Goal: Find specific page/section: Find specific page/section

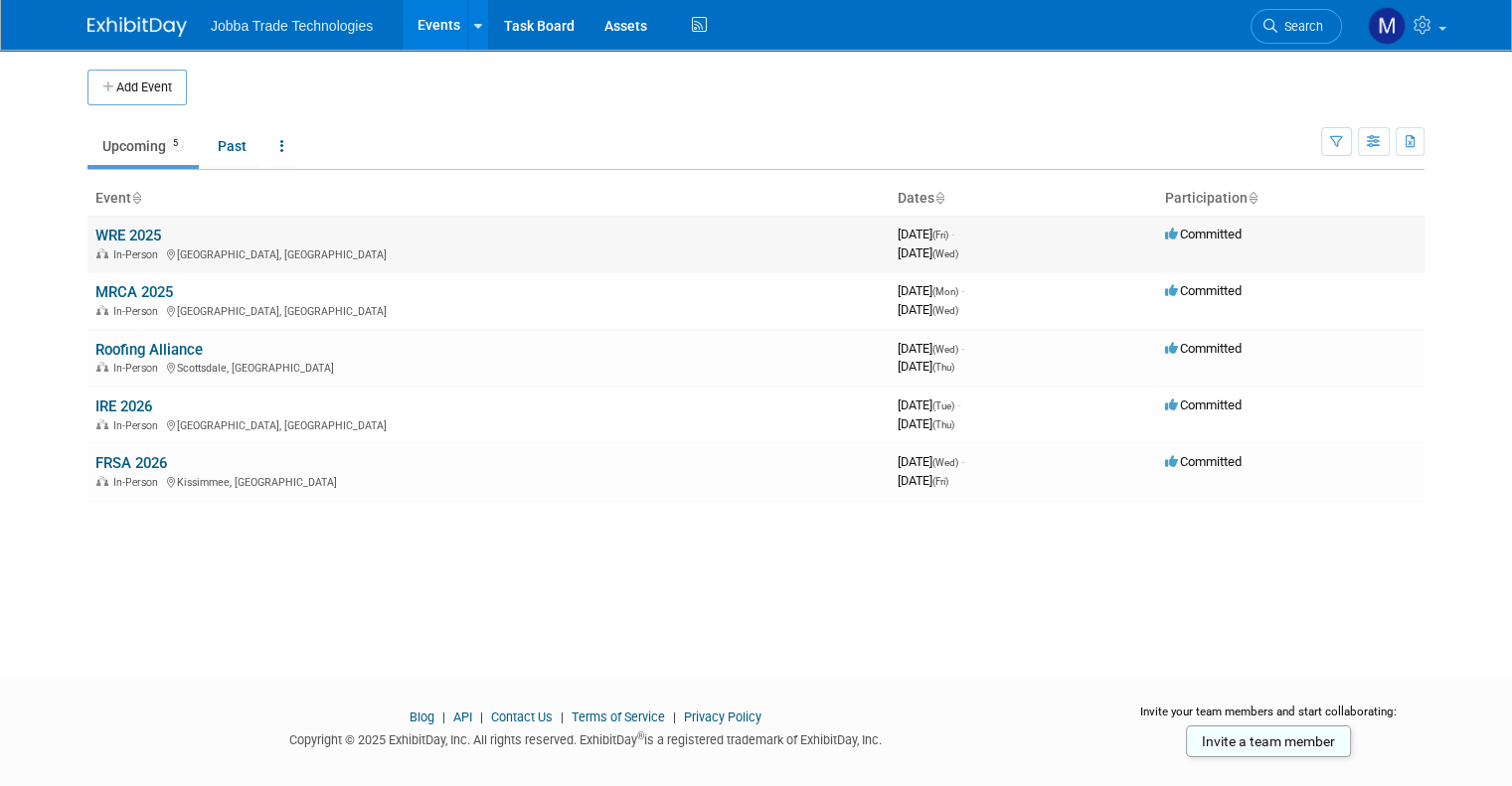
click at [127, 228] on link "WRE 2025" at bounding box center [128, 236] width 66 height 18
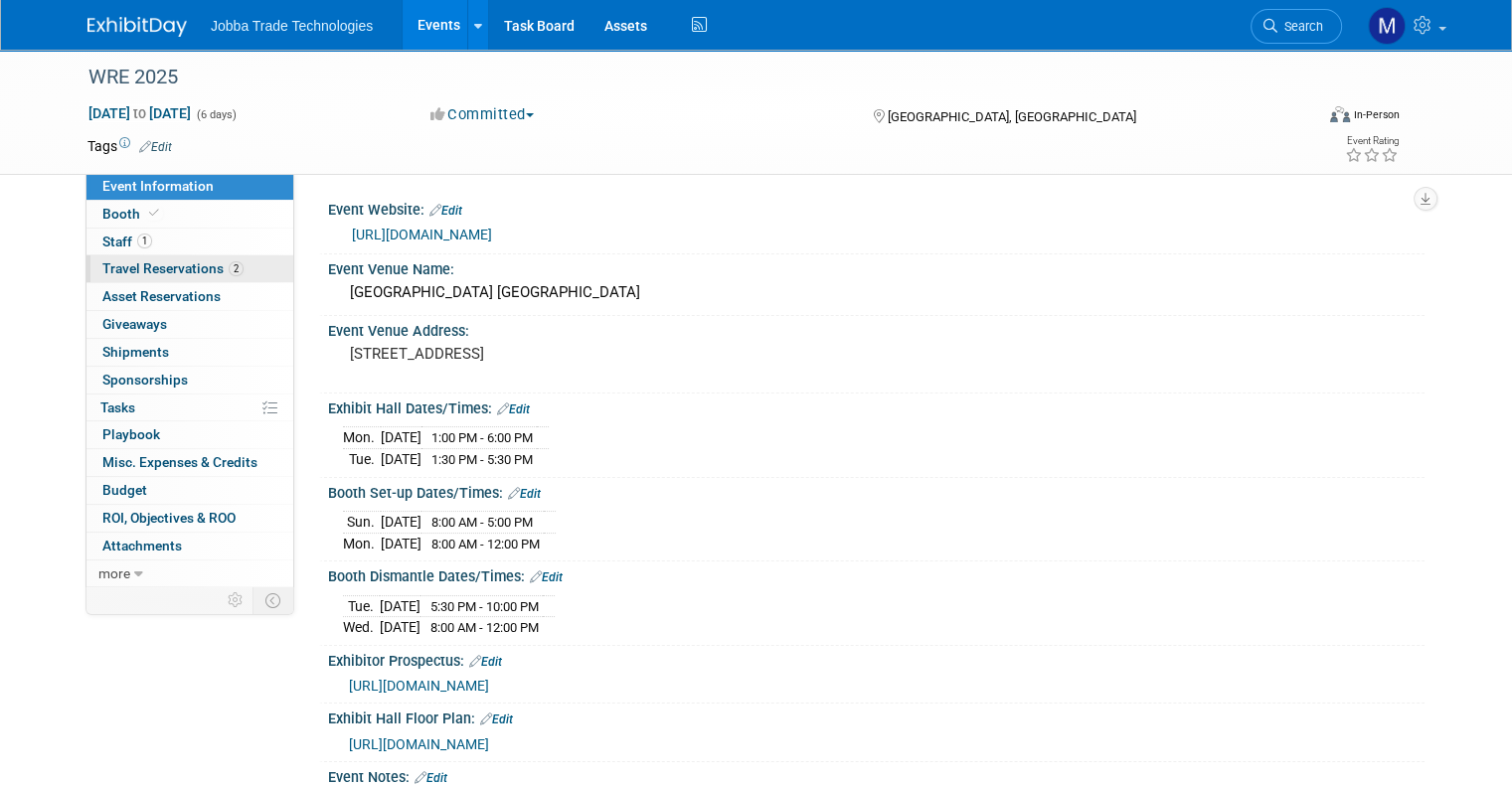
click at [173, 272] on span "Travel Reservations 2" at bounding box center [173, 268] width 141 height 16
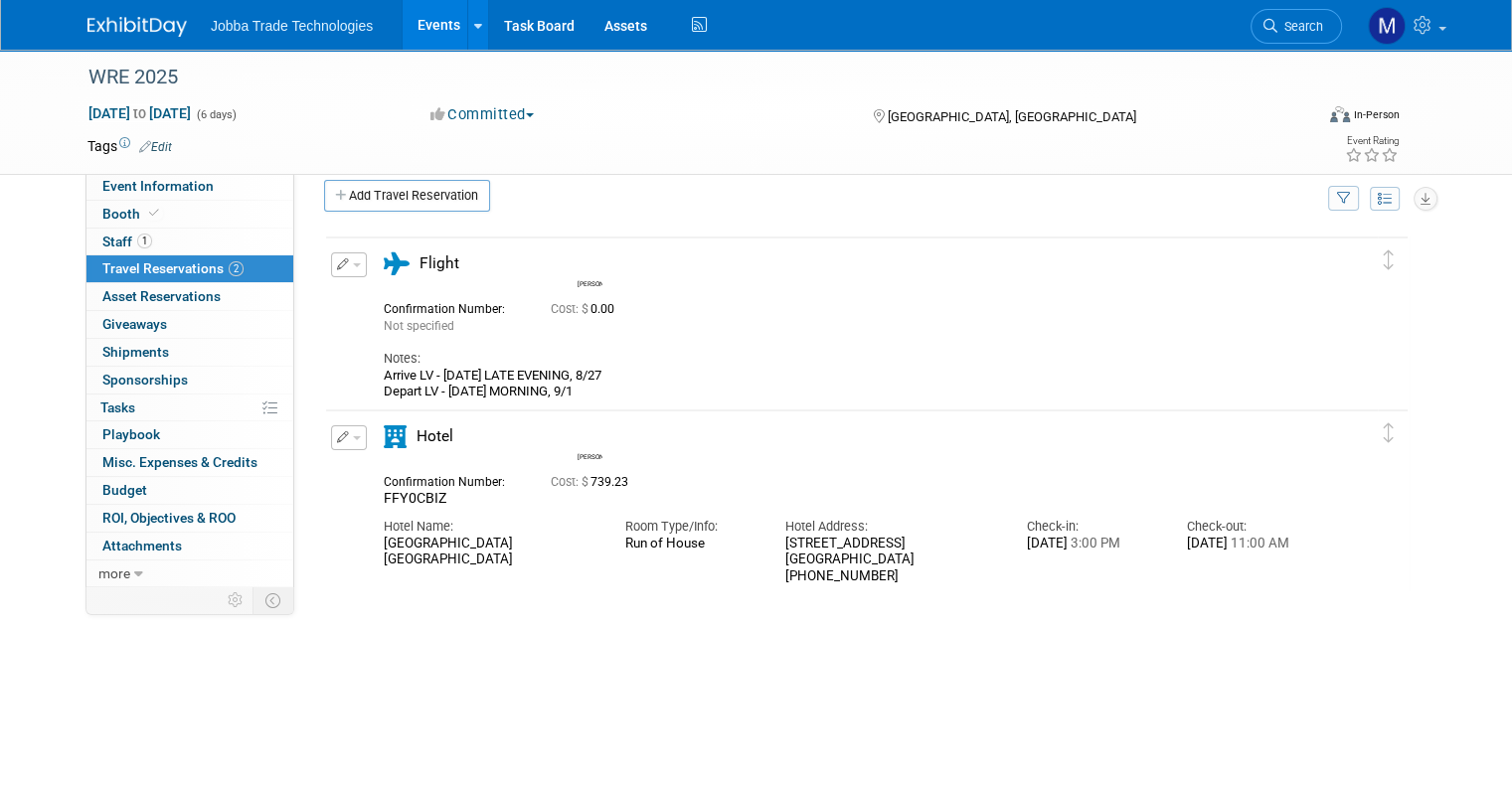
scroll to position [22, 0]
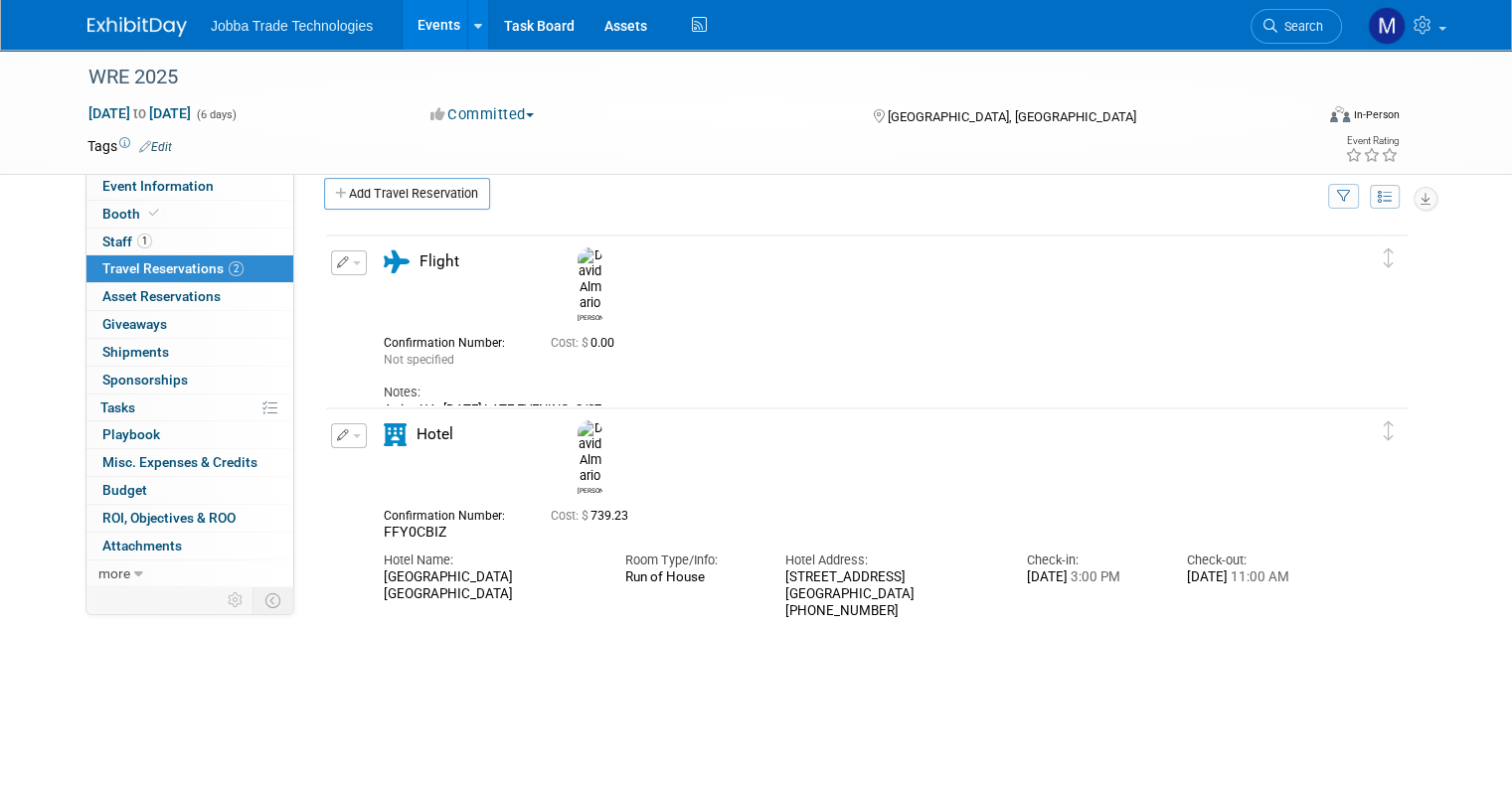
click at [557, 401] on div "Arrive LV - [DATE] LATE EVENING, 8/27 Depart LV - [DATE] MORNING, 9/1" at bounding box center [851, 417] width 934 height 33
click at [541, 401] on div "Arrive LV - [DATE] LATE EVENING, 8/27 Depart LV - [DATE] MORNING, 9/1" at bounding box center [851, 417] width 934 height 33
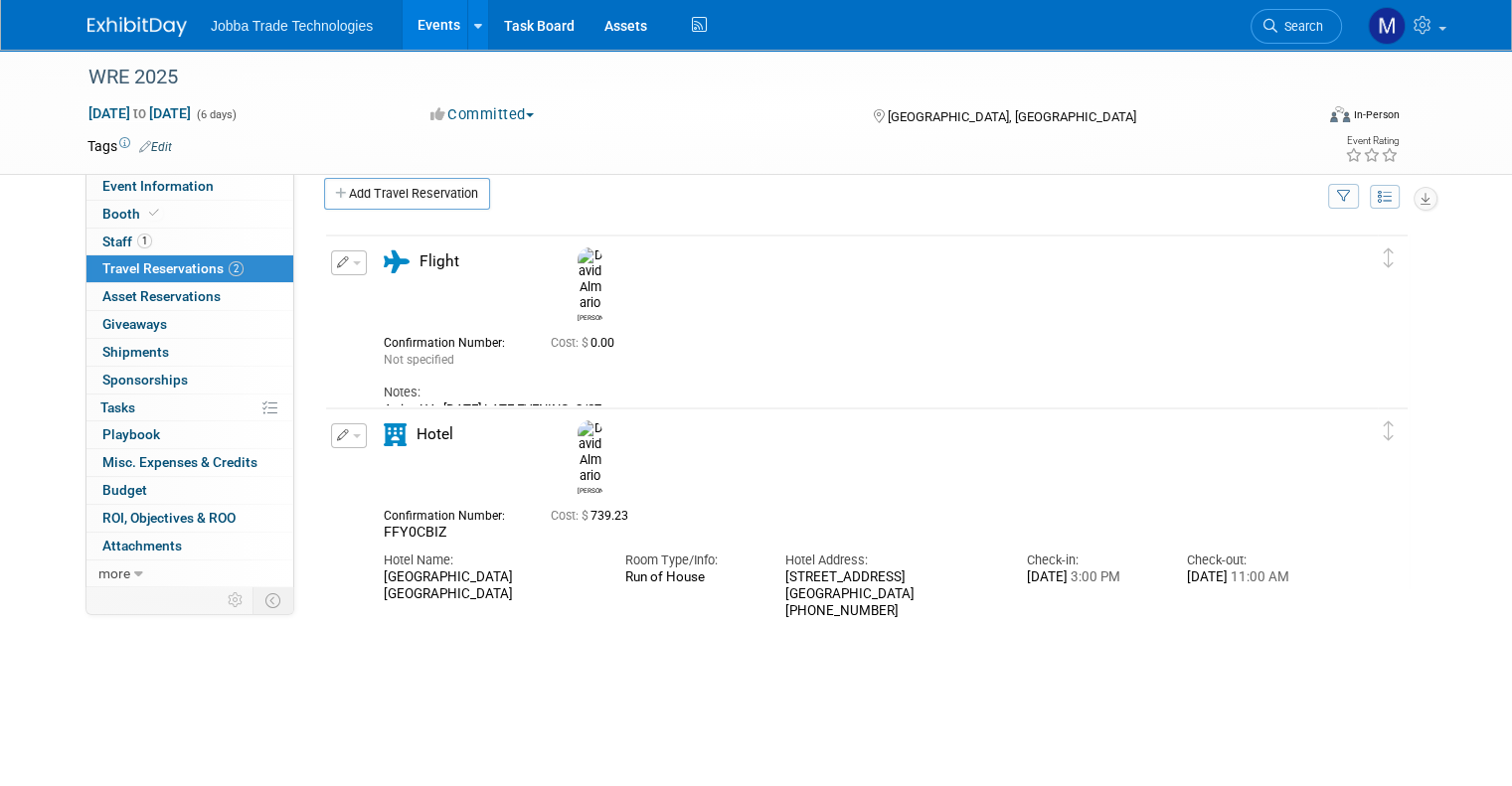
click at [541, 401] on div "Arrive LV - [DATE] LATE EVENING, 8/27 Depart LV - [DATE] MORNING, 9/1" at bounding box center [851, 417] width 934 height 33
click at [631, 401] on div "Arrive LV - [DATE] LATE EVENING, 8/27 Depart LV - [DATE] MORNING, 9/1" at bounding box center [851, 417] width 934 height 33
drag, startPoint x: 624, startPoint y: 384, endPoint x: 427, endPoint y: 380, distance: 197.0
click at [427, 401] on div "Arrive LV - [DATE] LATE EVENING, 8/27 Depart LV - [DATE] MORNING, 9/1" at bounding box center [851, 417] width 934 height 33
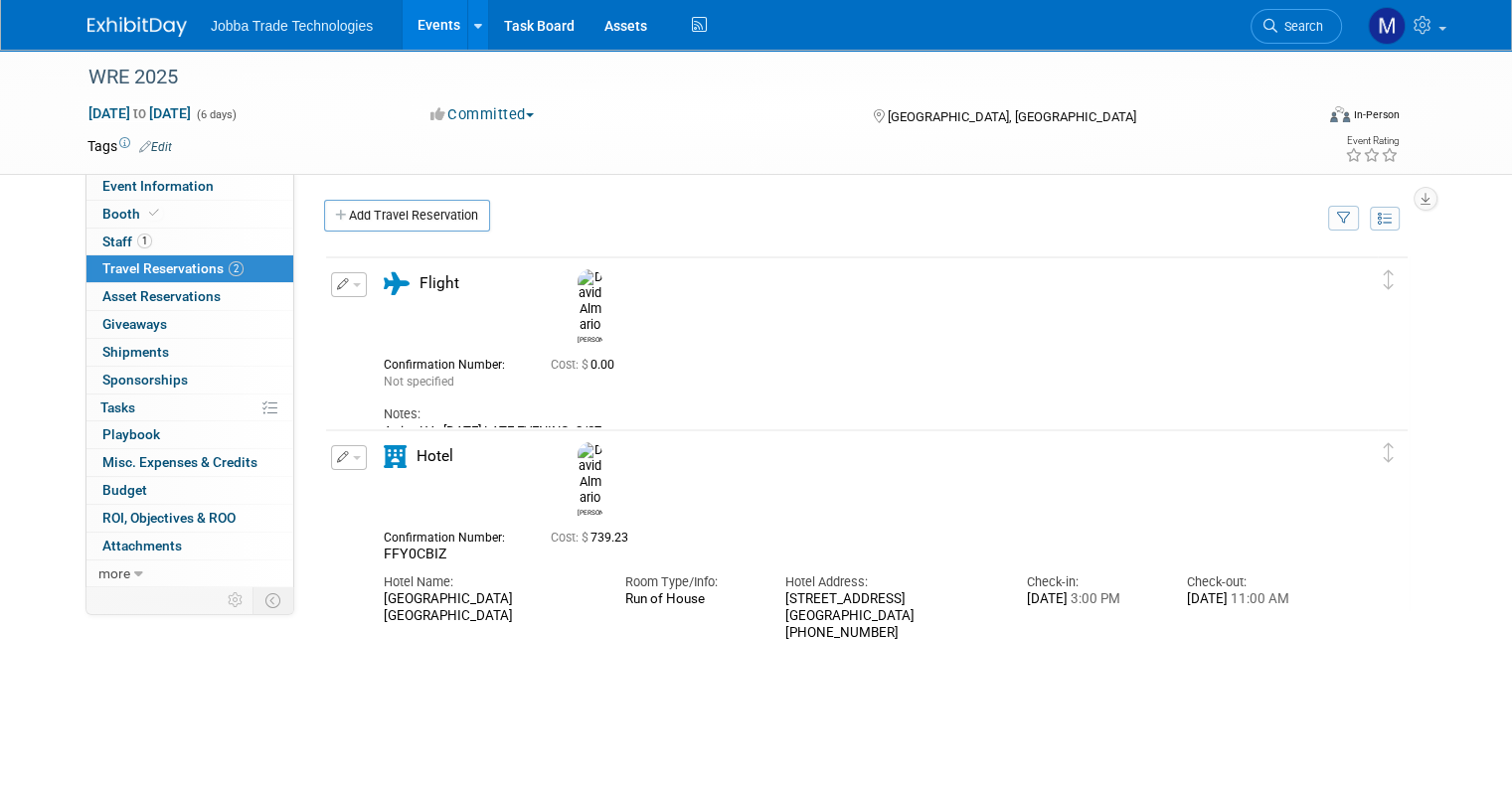
scroll to position [0, 0]
click at [205, 239] on link "1 Staff 1" at bounding box center [190, 241] width 207 height 27
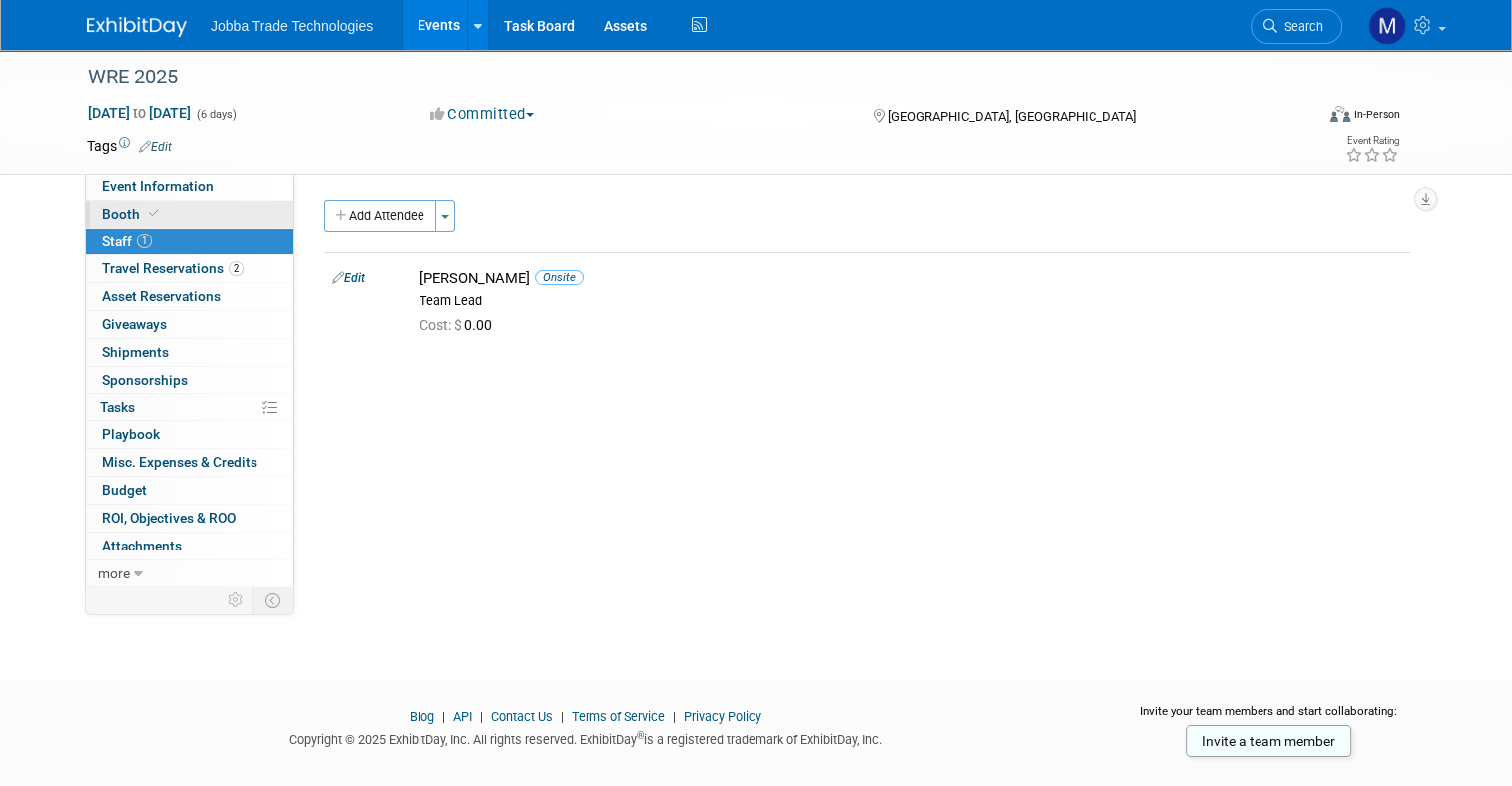
click at [204, 217] on link "Booth" at bounding box center [190, 214] width 207 height 27
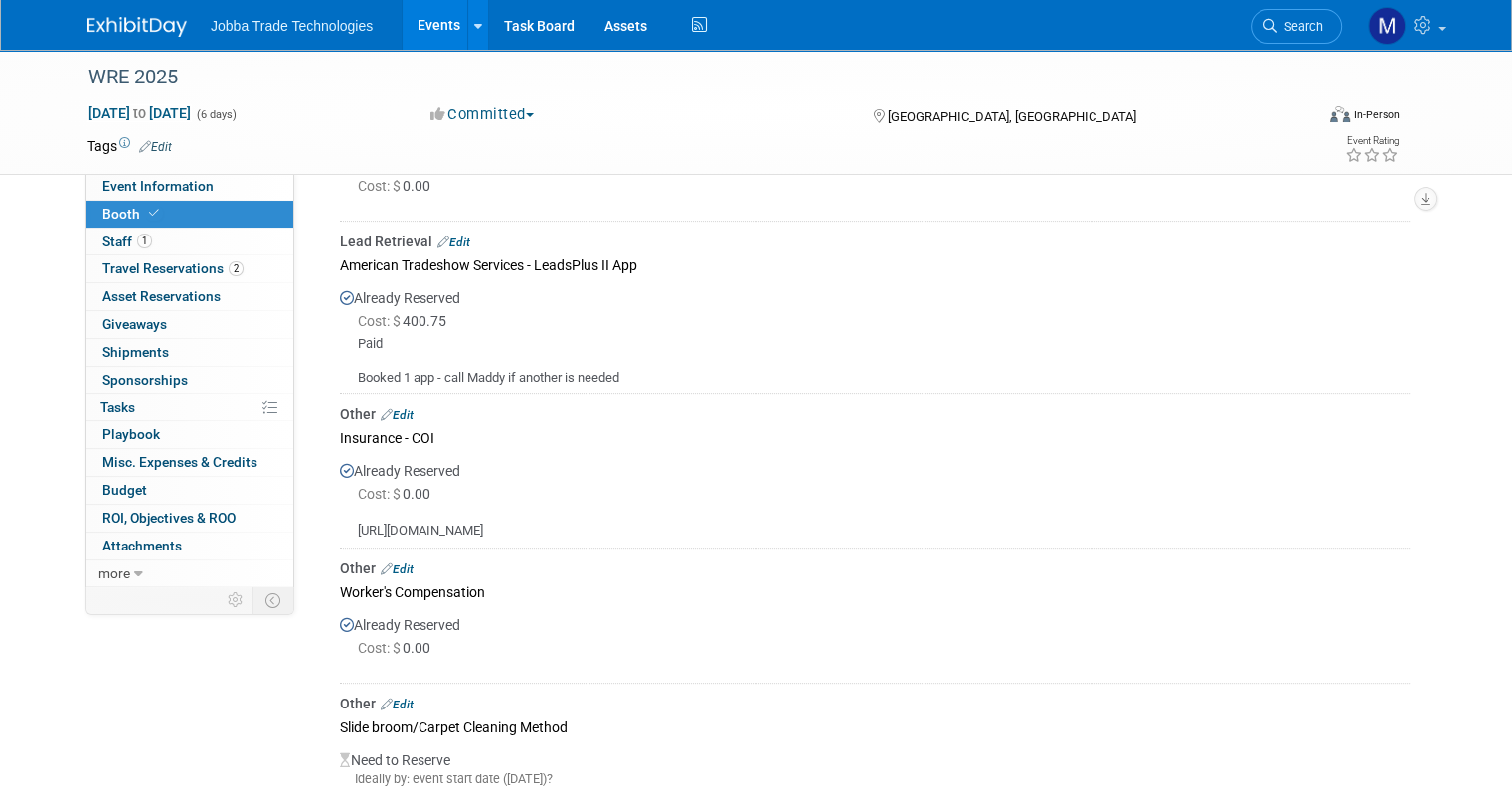
scroll to position [956, 0]
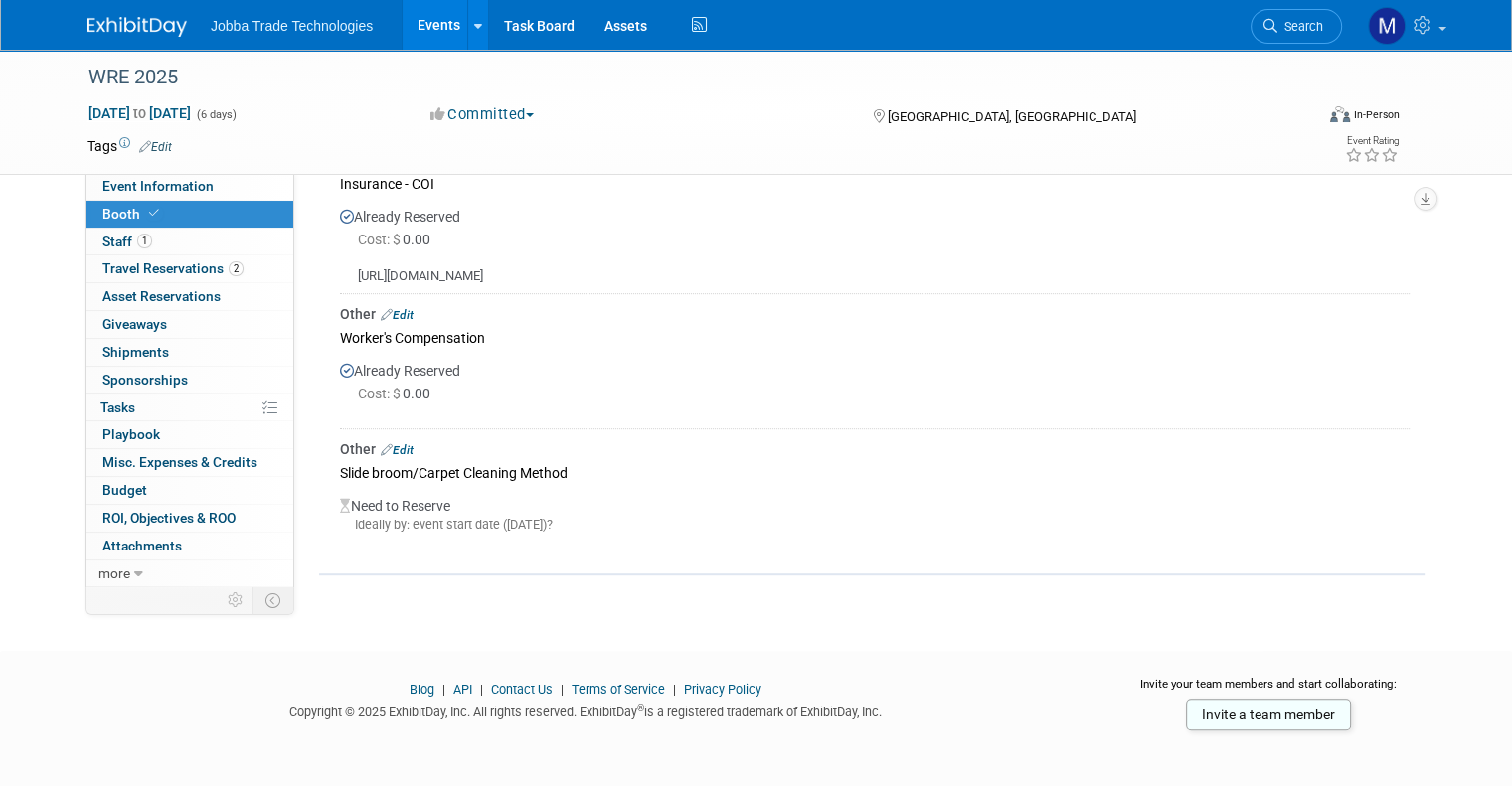
click at [433, 471] on div "Slide broom/Carpet Cleaning Method" at bounding box center [875, 472] width 1070 height 27
